Goal: Transaction & Acquisition: Purchase product/service

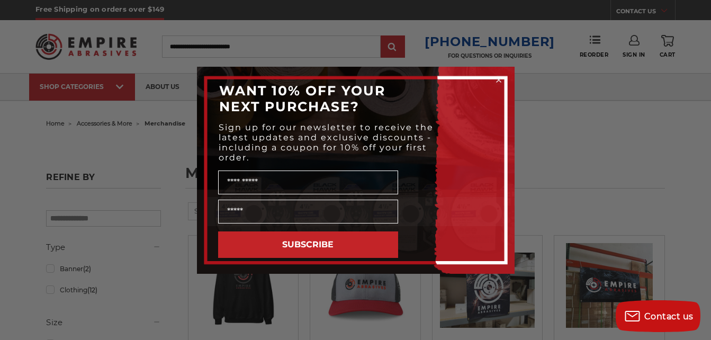
drag, startPoint x: 501, startPoint y: 78, endPoint x: 439, endPoint y: 68, distance: 62.8
click at [501, 78] on icon "Close dialog" at bounding box center [498, 80] width 11 height 11
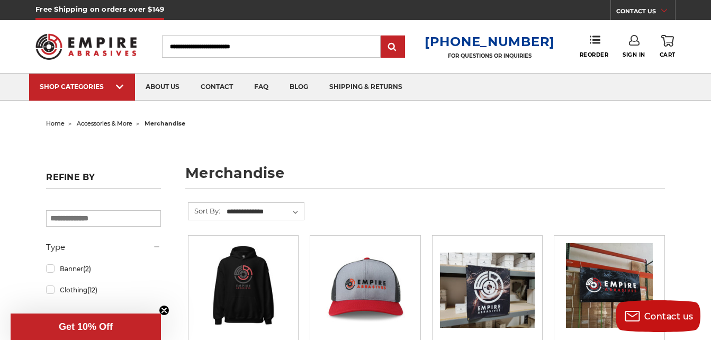
click at [86, 50] on img at bounding box center [85, 47] width 101 height 40
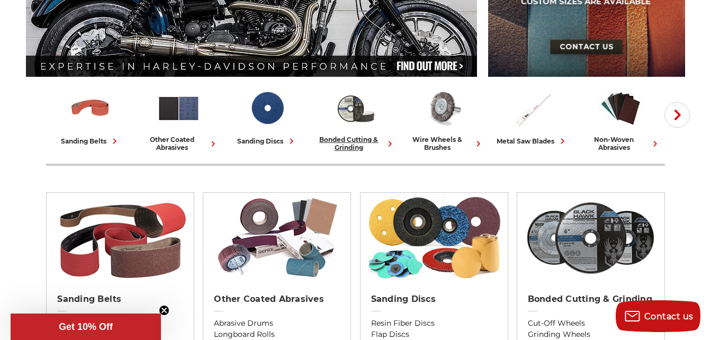
click at [359, 140] on div "bonded cutting & grinding" at bounding box center [356, 144] width 80 height 16
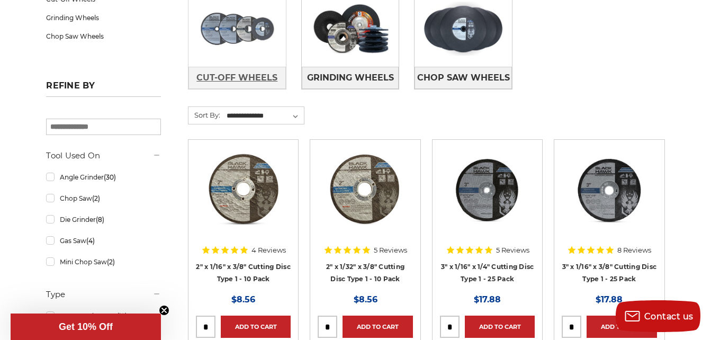
click at [245, 78] on span "Cut-Off Wheels" at bounding box center [236, 78] width 81 height 18
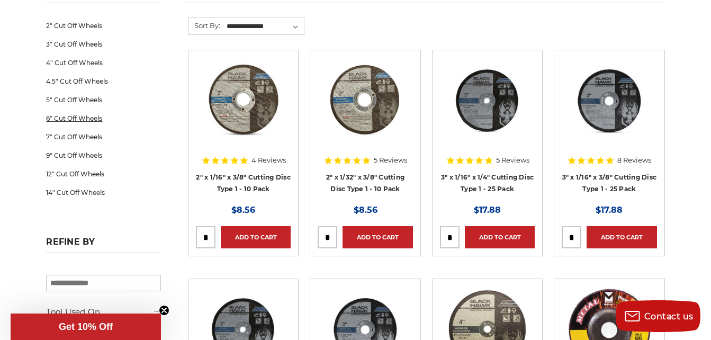
scroll to position [159, 0]
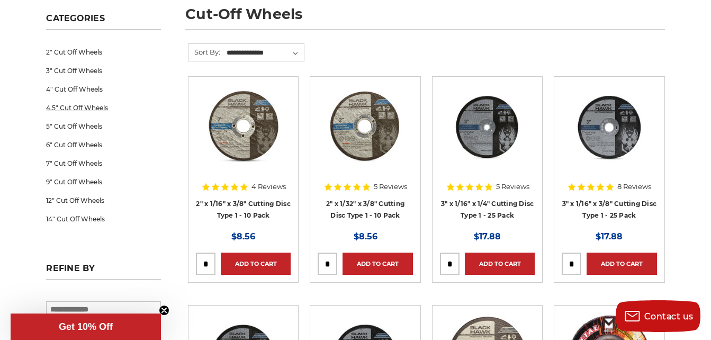
click at [73, 110] on link "4.5" Cut Off Wheels" at bounding box center [103, 107] width 115 height 19
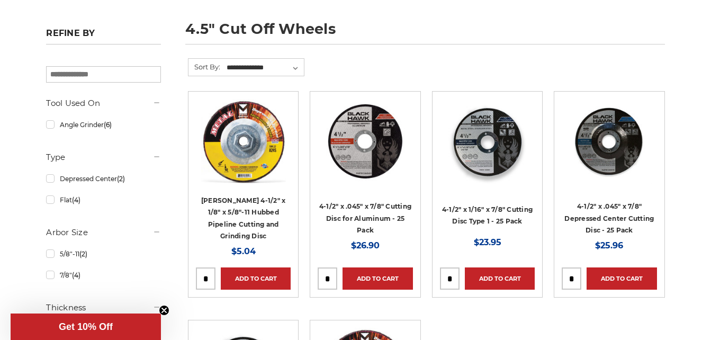
scroll to position [159, 0]
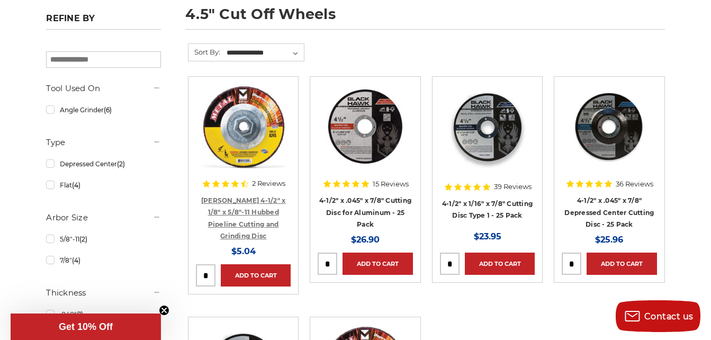
click at [257, 197] on link "[PERSON_NAME] 4-1/2" x 1/8" x 5/8"-11 Hubbed Pipeline Cutting and Grinding Disc" at bounding box center [243, 218] width 85 height 44
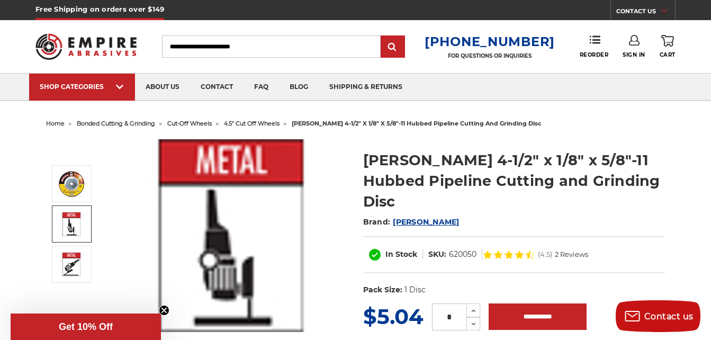
click at [78, 227] on img at bounding box center [71, 224] width 26 height 24
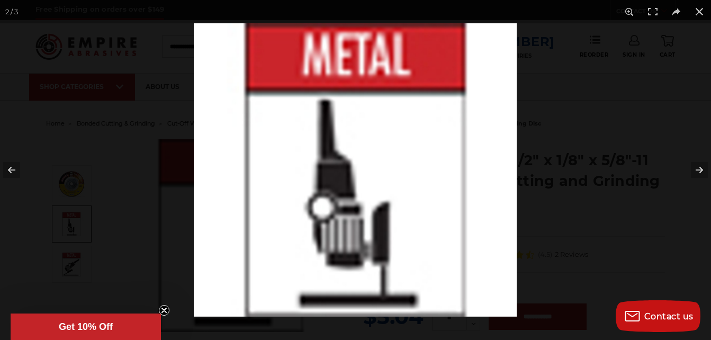
click at [69, 254] on div at bounding box center [355, 170] width 711 height 340
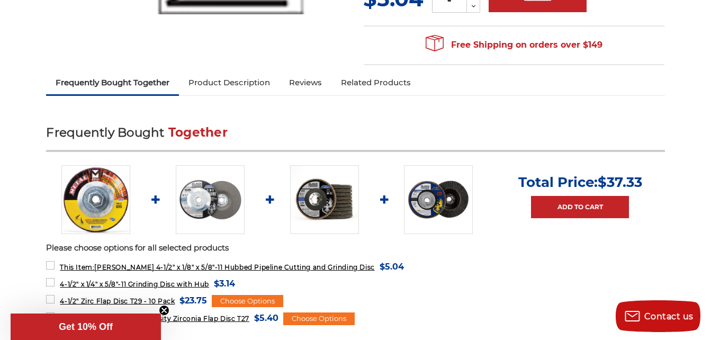
scroll to position [371, 0]
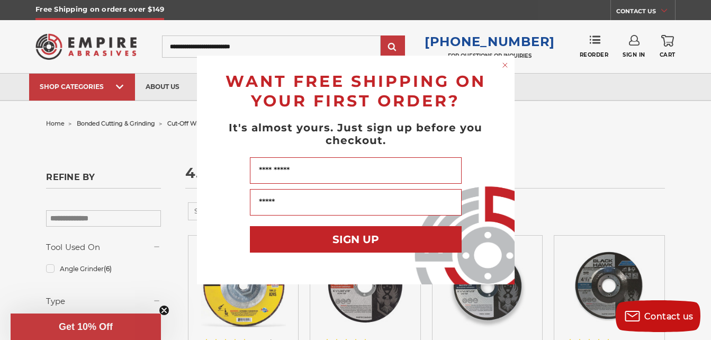
click at [502, 66] on circle "Close dialog" at bounding box center [505, 65] width 10 height 10
